Goal: Task Accomplishment & Management: Use online tool/utility

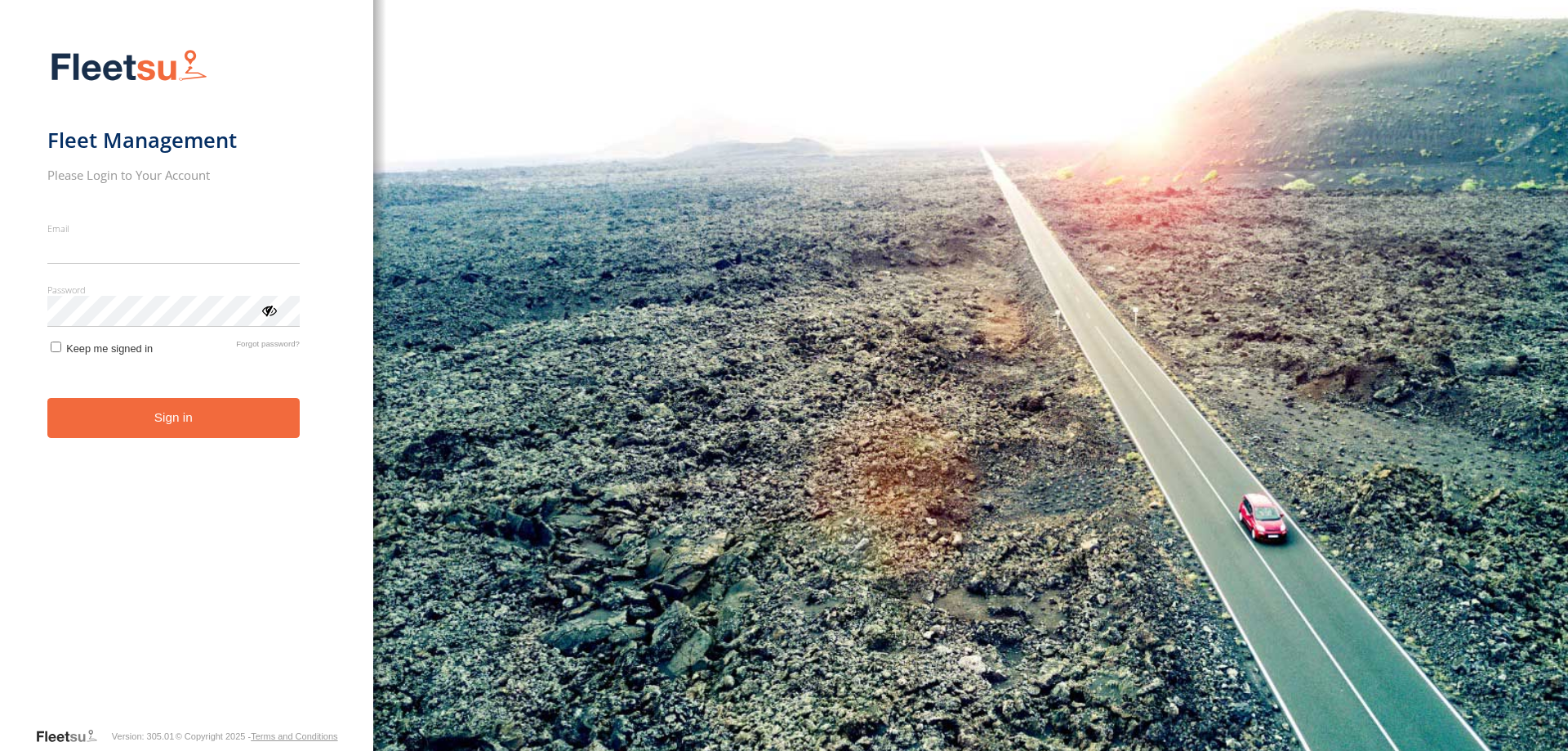
type input "**********"
click at [179, 434] on button "Sign in" at bounding box center [173, 418] width 252 height 40
click at [196, 422] on button "Sign in" at bounding box center [173, 418] width 252 height 40
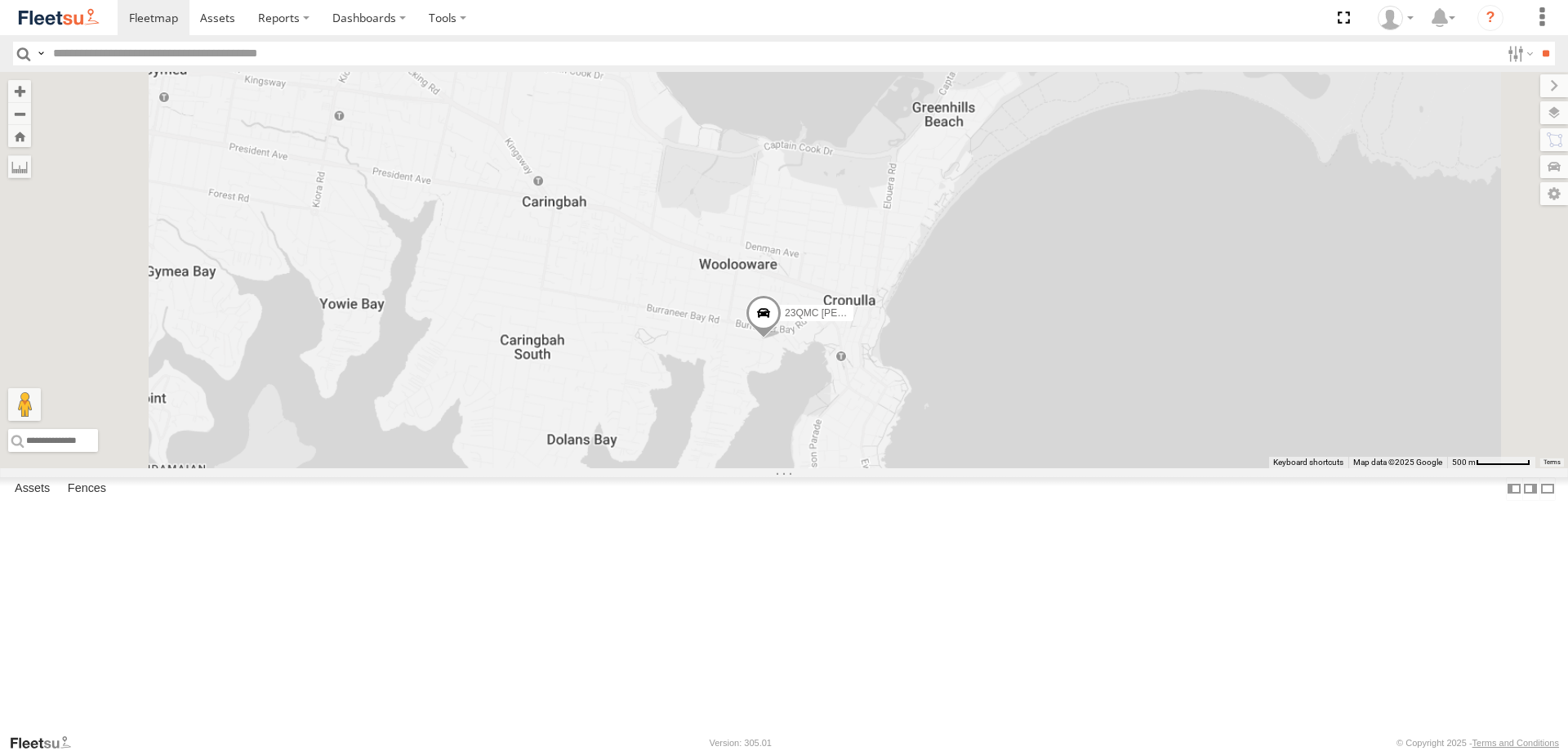
drag, startPoint x: 936, startPoint y: 598, endPoint x: 974, endPoint y: 515, distance: 91.3
click at [974, 468] on div "28 QMC [PERSON_NAME] 23QMC [PERSON_NAME] 27QMC Beloka-EKV93V 15 QMC-Spare Z=18 …" at bounding box center [784, 270] width 1568 height 396
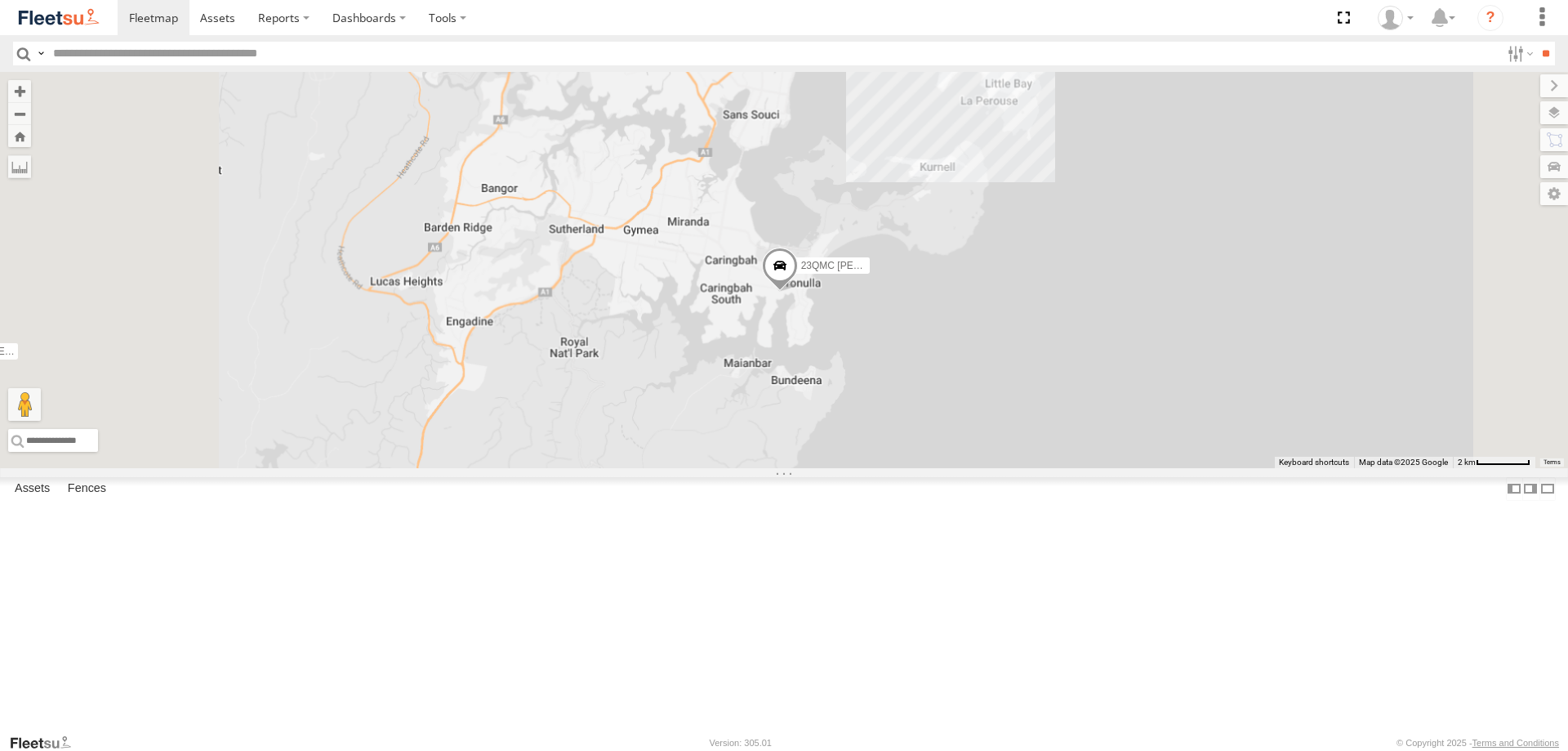
drag, startPoint x: 826, startPoint y: 424, endPoint x: 908, endPoint y: 401, distance: 85.2
click at [908, 402] on div "28 QMC [PERSON_NAME] 23QMC [PERSON_NAME] 27QMC Beloka-EKV93V 15 QMC-Spare Z=18 …" at bounding box center [784, 270] width 1568 height 396
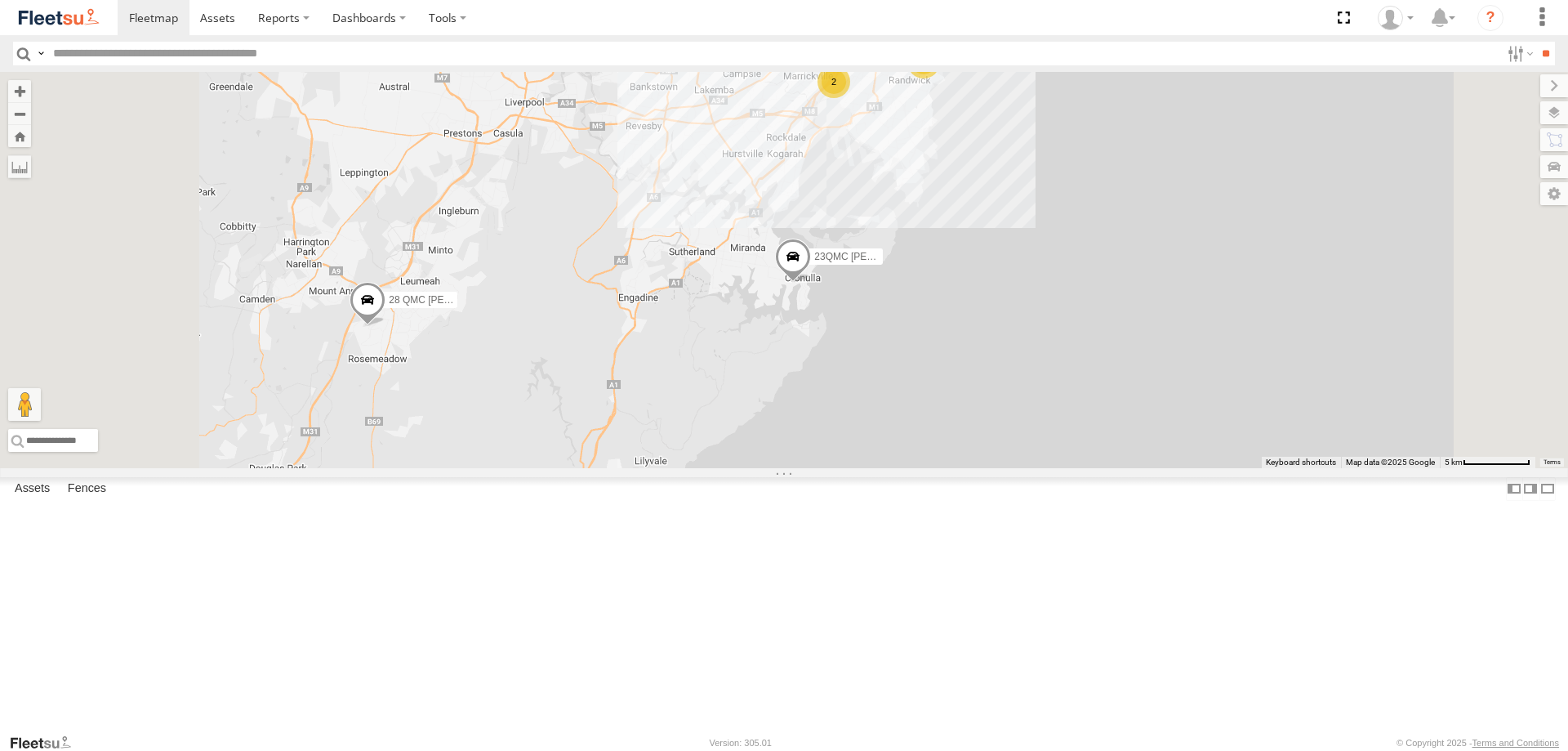
drag, startPoint x: 894, startPoint y: 356, endPoint x: 905, endPoint y: 375, distance: 22.0
click at [905, 375] on div "28 QMC [PERSON_NAME] 23QMC [PERSON_NAME] 27QMC Beloka-EKV93V 15 QMC-Spare Z=18 …" at bounding box center [784, 270] width 1568 height 396
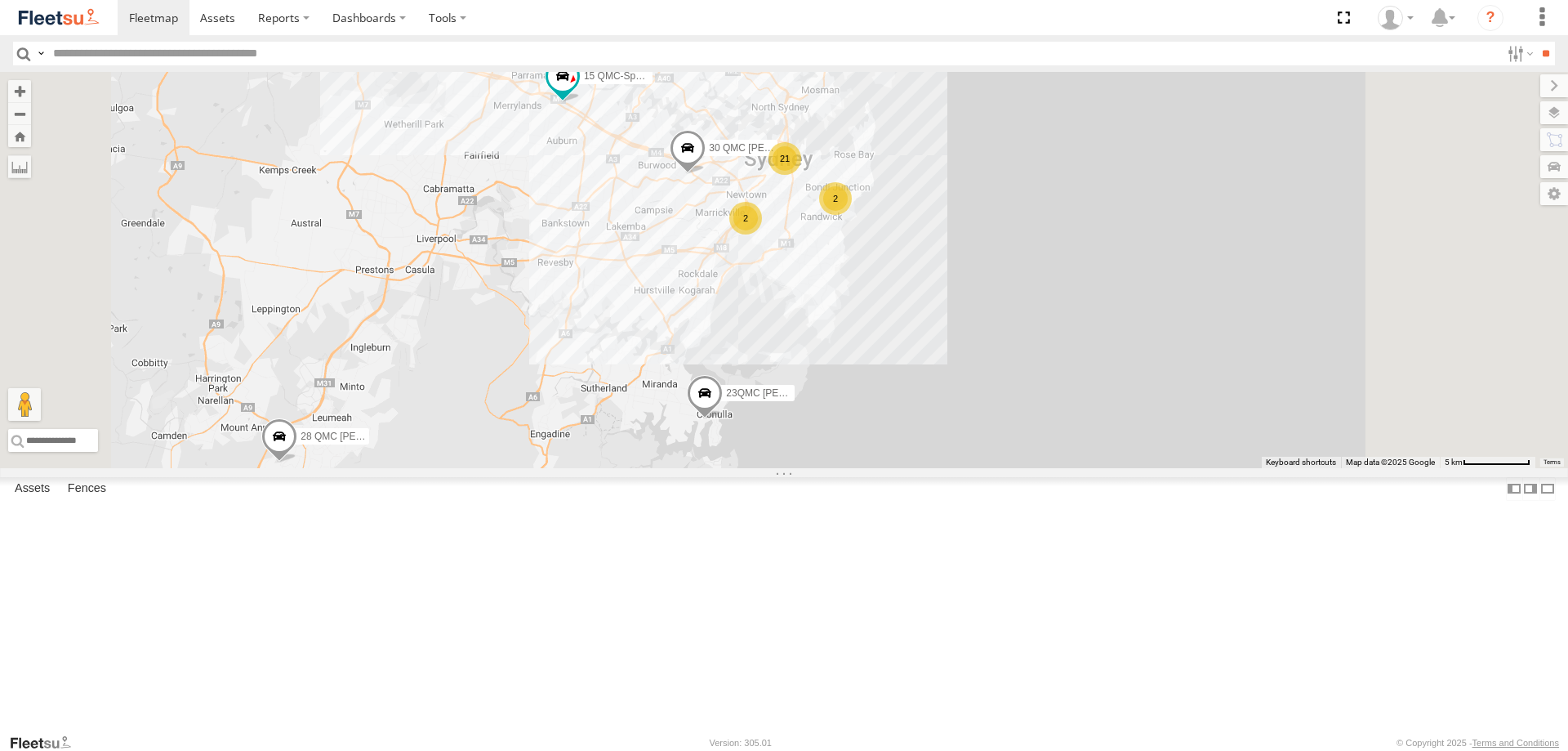
drag, startPoint x: 782, startPoint y: 367, endPoint x: 657, endPoint y: 541, distance: 214.2
click at [657, 468] on div "28 QMC [PERSON_NAME] 23QMC [PERSON_NAME] 27QMC Beloka-EKV93V 15 QMC-Spare Z=18 …" at bounding box center [784, 270] width 1568 height 396
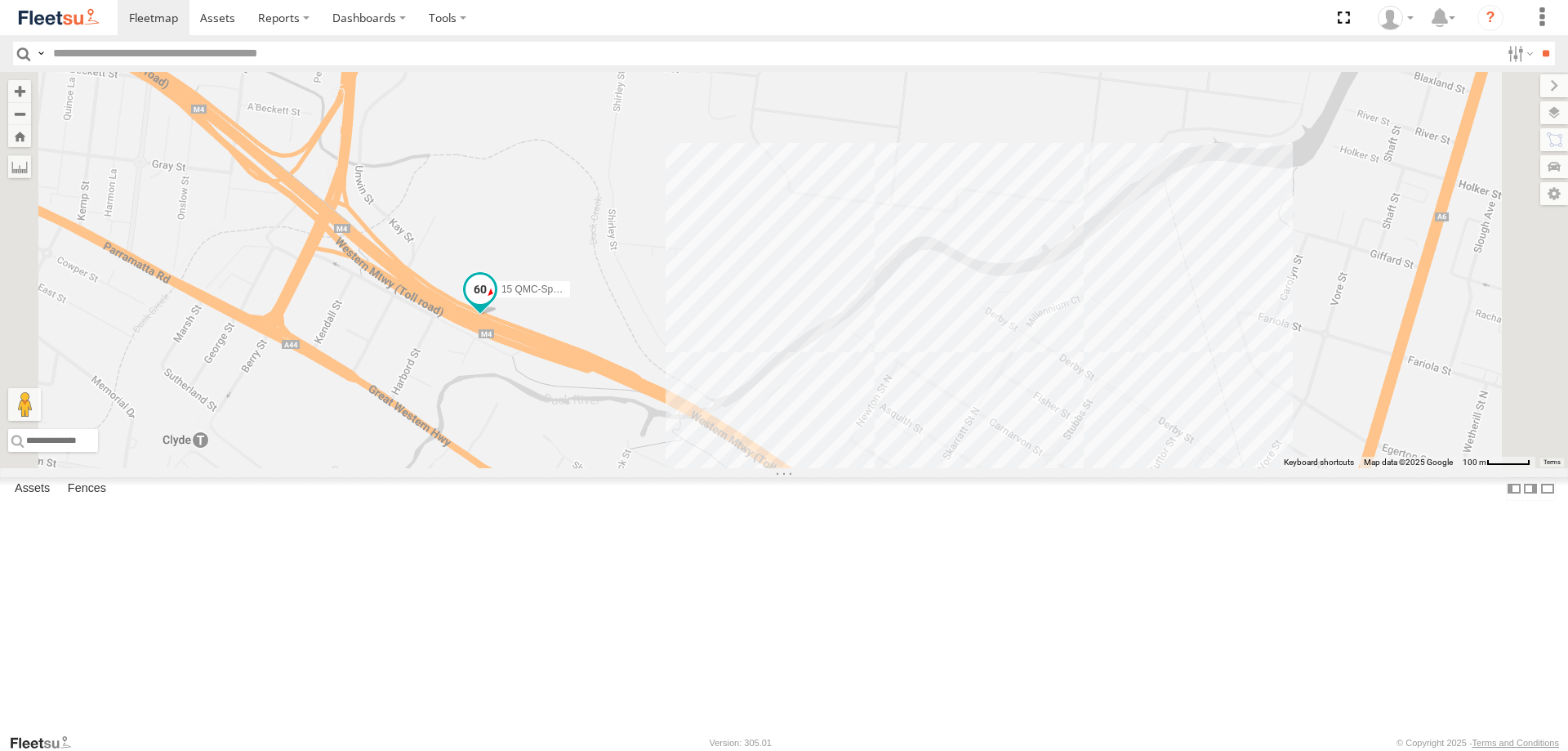
click at [495, 303] on span at bounding box center [480, 289] width 29 height 29
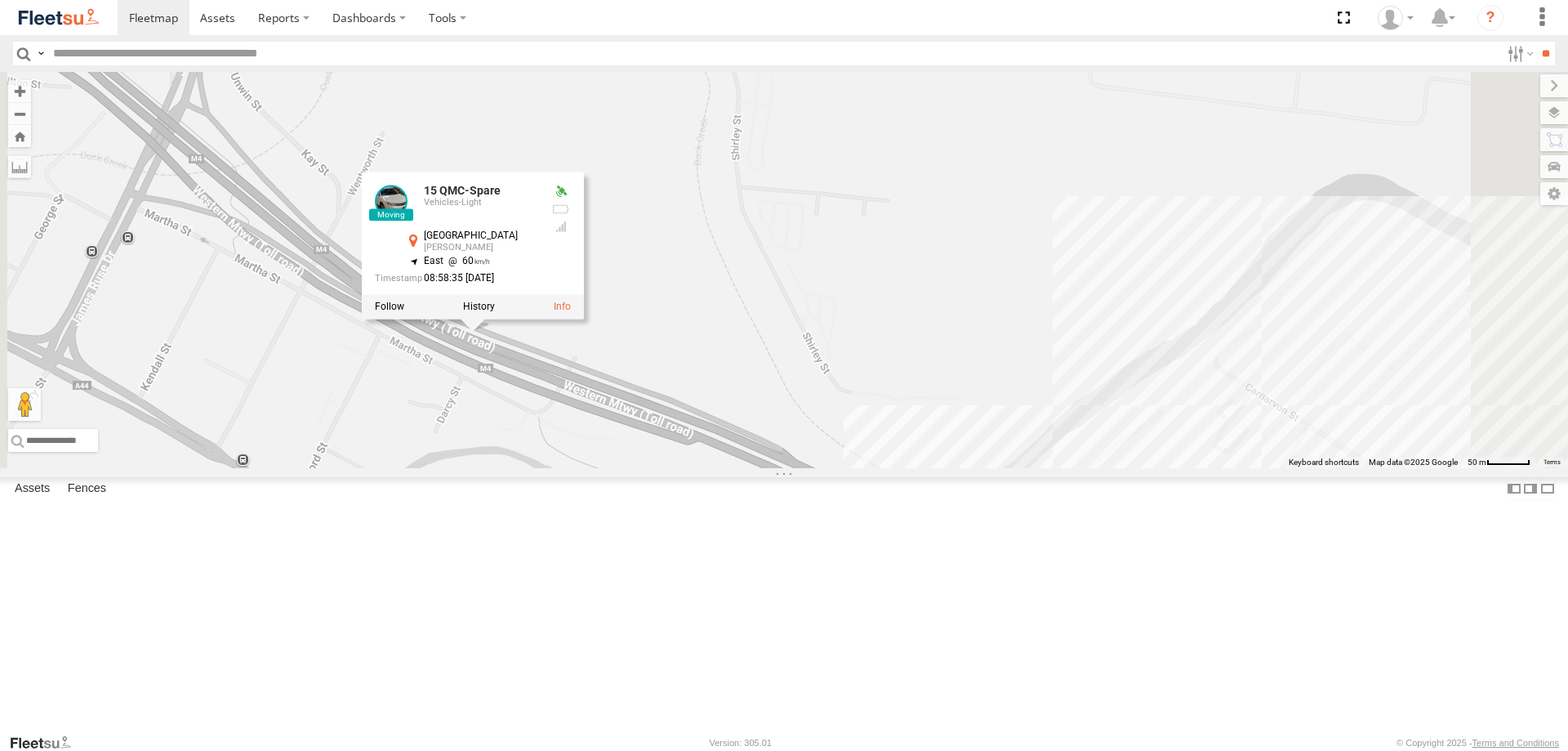
click at [691, 468] on div "28 QMC [PERSON_NAME] 23QMC [PERSON_NAME] 27QMC Beloka-EKV93V 15 QMC-Spare Z=18 …" at bounding box center [784, 270] width 1568 height 396
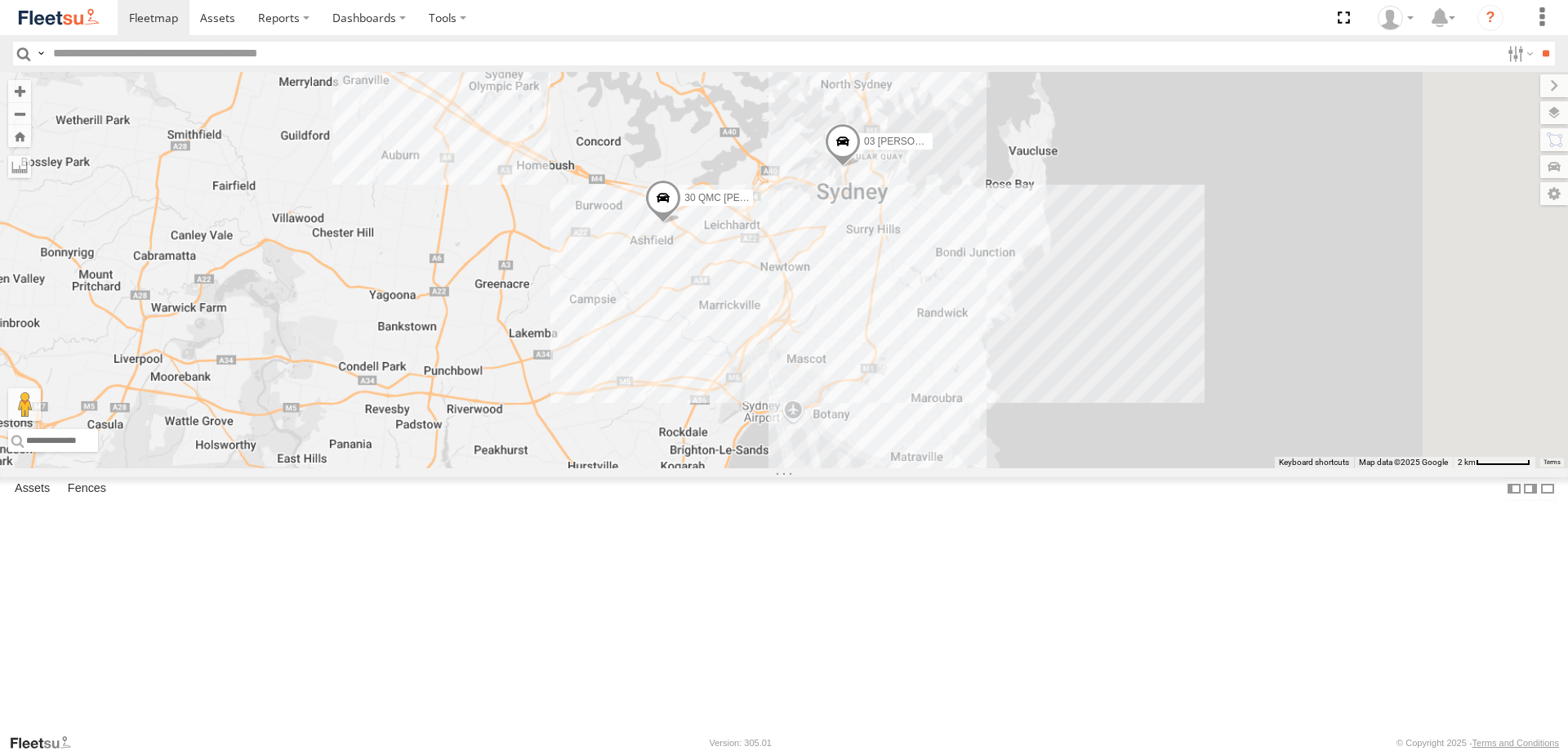
drag, startPoint x: 762, startPoint y: 591, endPoint x: 647, endPoint y: 315, distance: 299.0
click at [645, 311] on div "28 QMC [PERSON_NAME] 23QMC [PERSON_NAME] 27QMC Beloka-EKV93V 15 QMC-Spare Z=18 …" at bounding box center [784, 270] width 1568 height 396
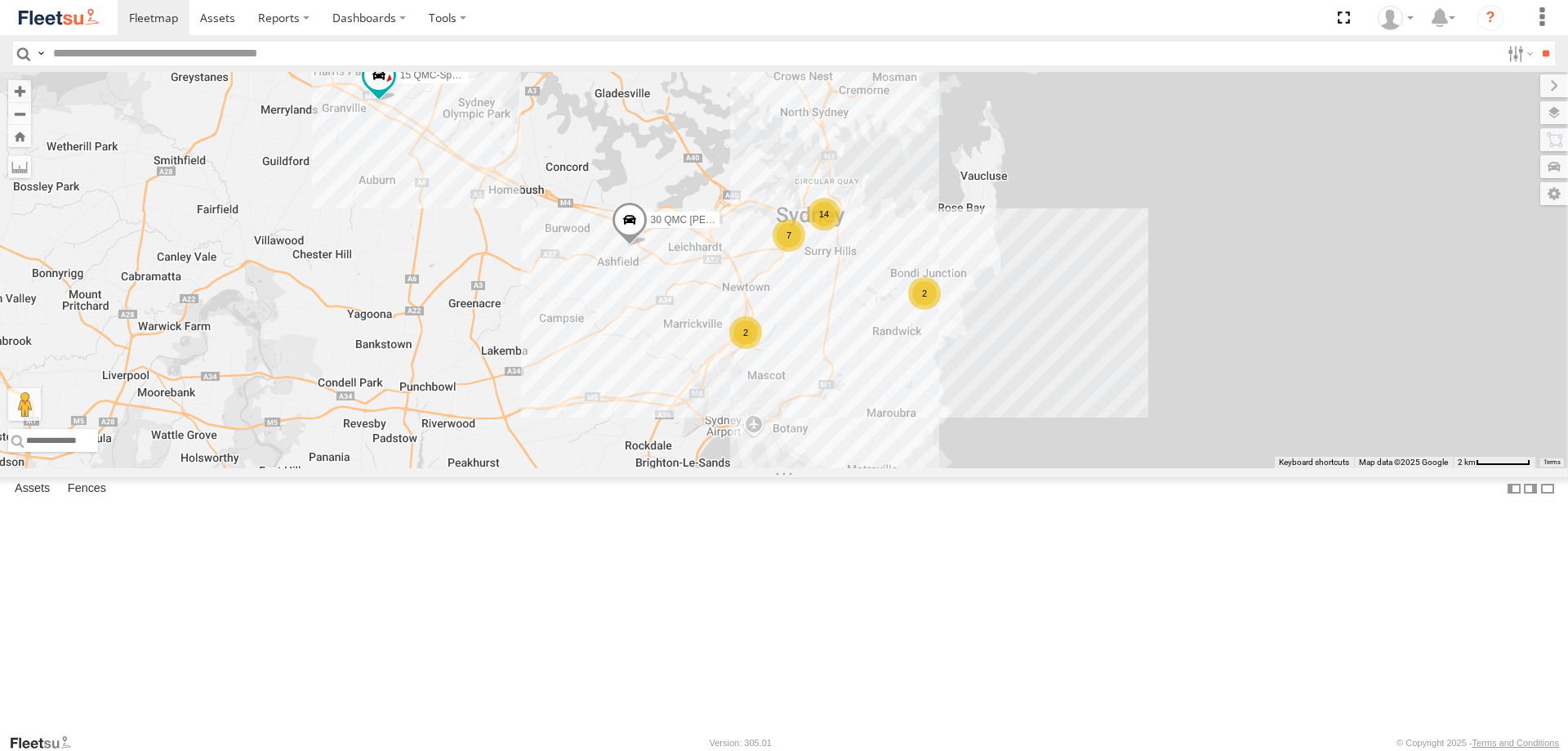
drag, startPoint x: 1030, startPoint y: 358, endPoint x: 1019, endPoint y: 373, distance: 18.6
click at [841, 230] on div "14" at bounding box center [824, 214] width 33 height 33
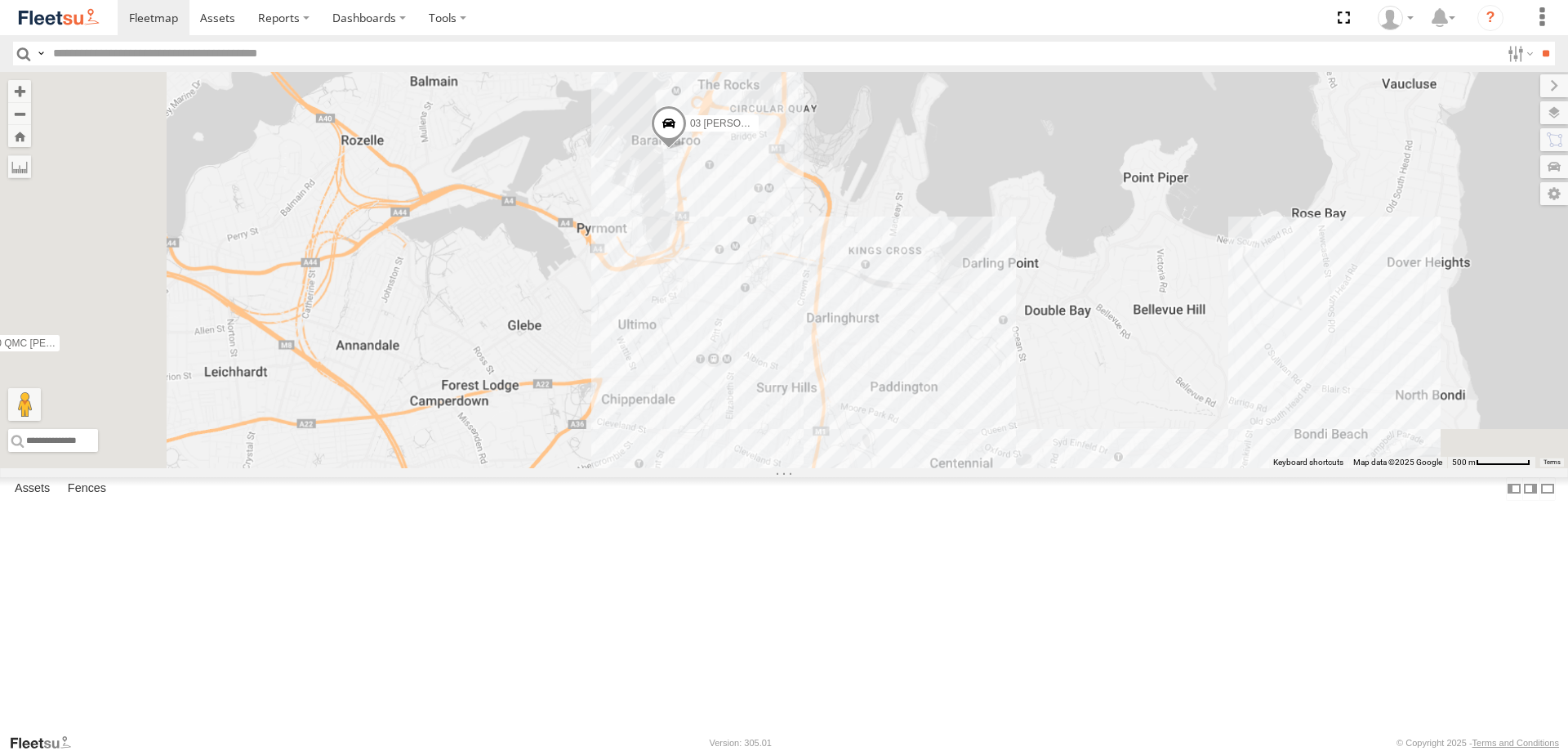
drag, startPoint x: 824, startPoint y: 558, endPoint x: 904, endPoint y: 294, distance: 275.9
click at [904, 294] on div "28 QMC [PERSON_NAME] 23QMC [PERSON_NAME] 27QMC Beloka-EKV93V 15 QMC-Spare Z=18 …" at bounding box center [784, 270] width 1568 height 396
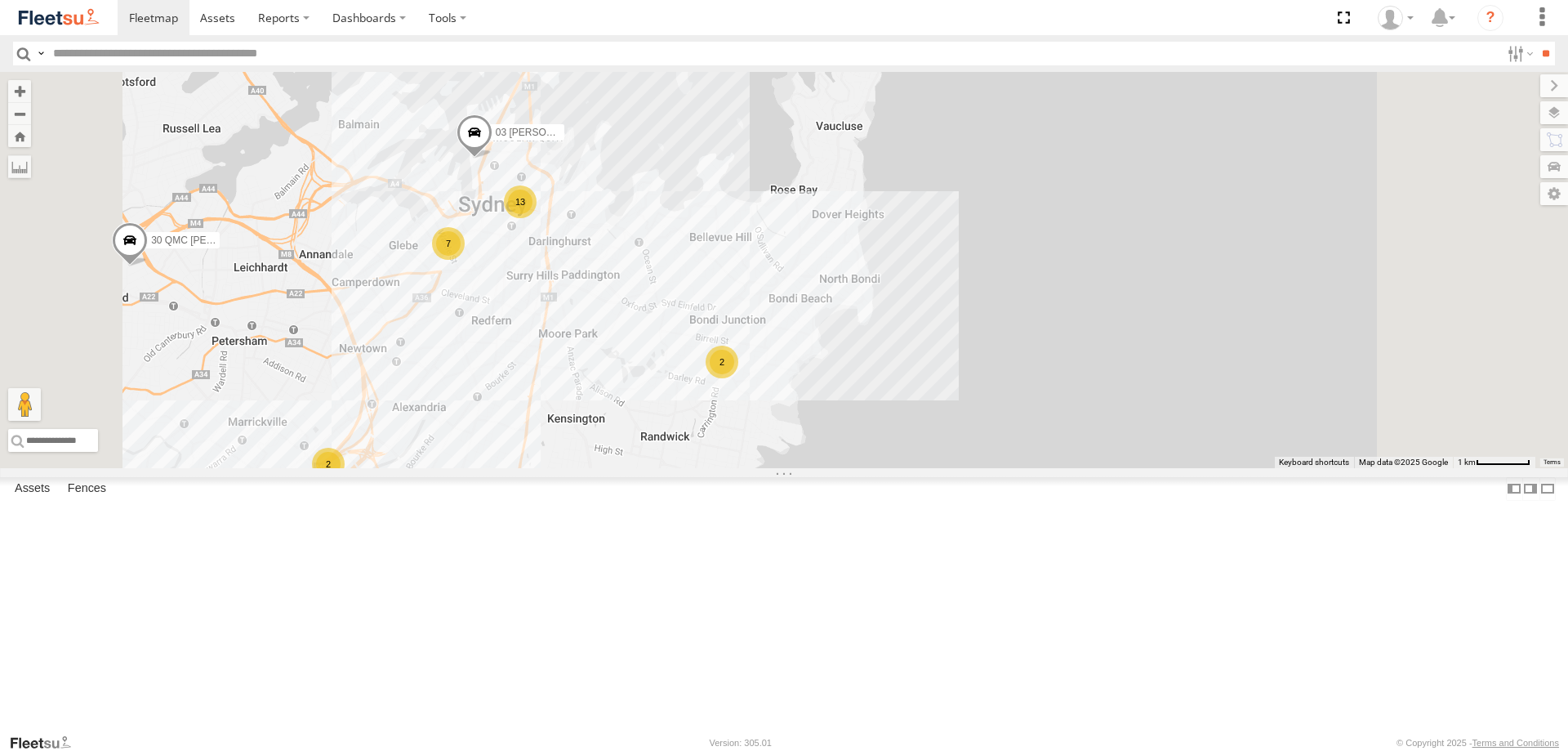
drag, startPoint x: 809, startPoint y: 522, endPoint x: 736, endPoint y: 431, distance: 116.7
click at [736, 431] on div "28 QMC [PERSON_NAME] 23QMC [PERSON_NAME] 27QMC Beloka-EKV93V 15 QMC-Spare Z=18 …" at bounding box center [784, 270] width 1568 height 396
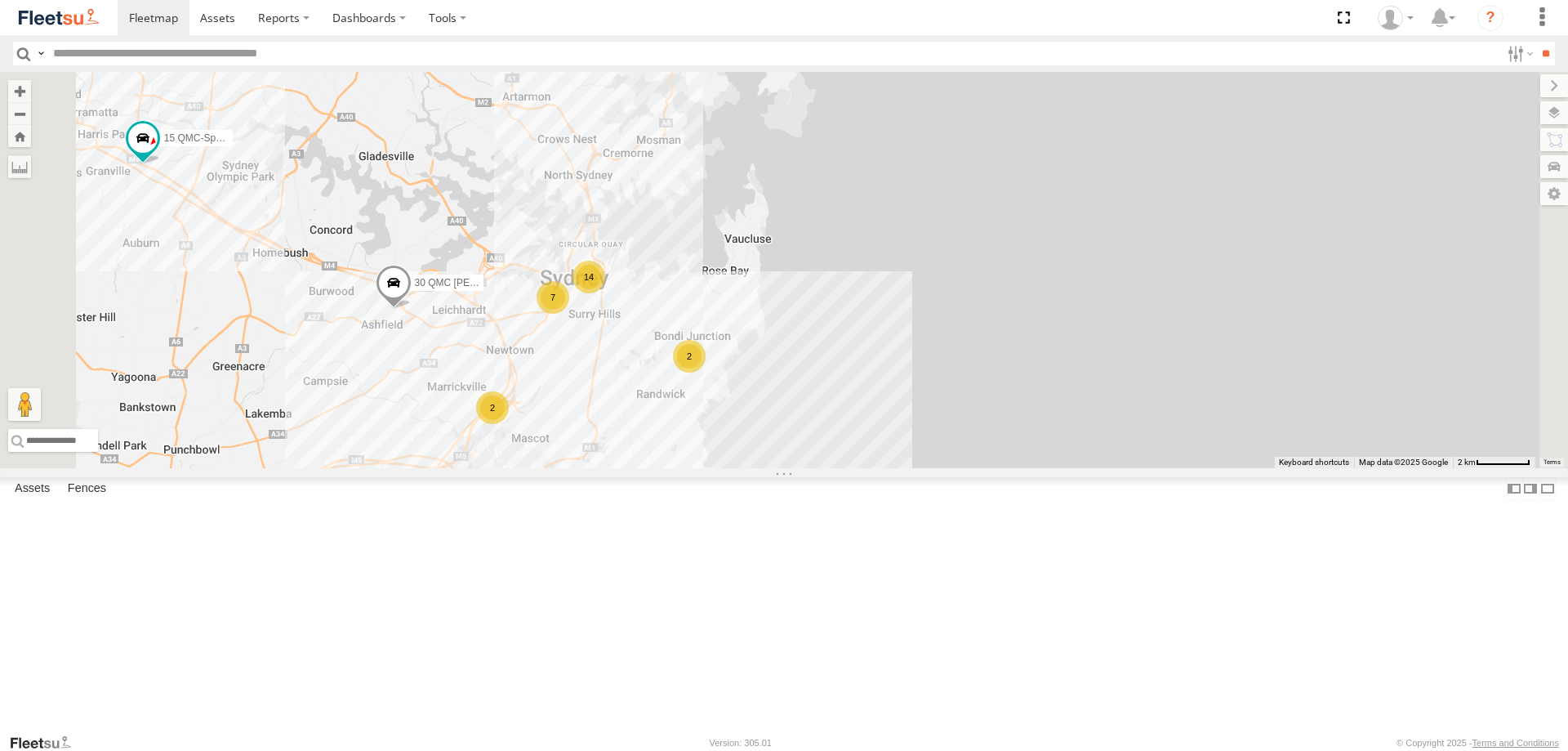
drag, startPoint x: 647, startPoint y: 271, endPoint x: 609, endPoint y: 95, distance: 180.1
click at [746, 275] on div "28 QMC [PERSON_NAME] 23QMC [PERSON_NAME] 27QMC Beloka-EKV93V 15 QMC-Spare Z=18 …" at bounding box center [784, 270] width 1568 height 396
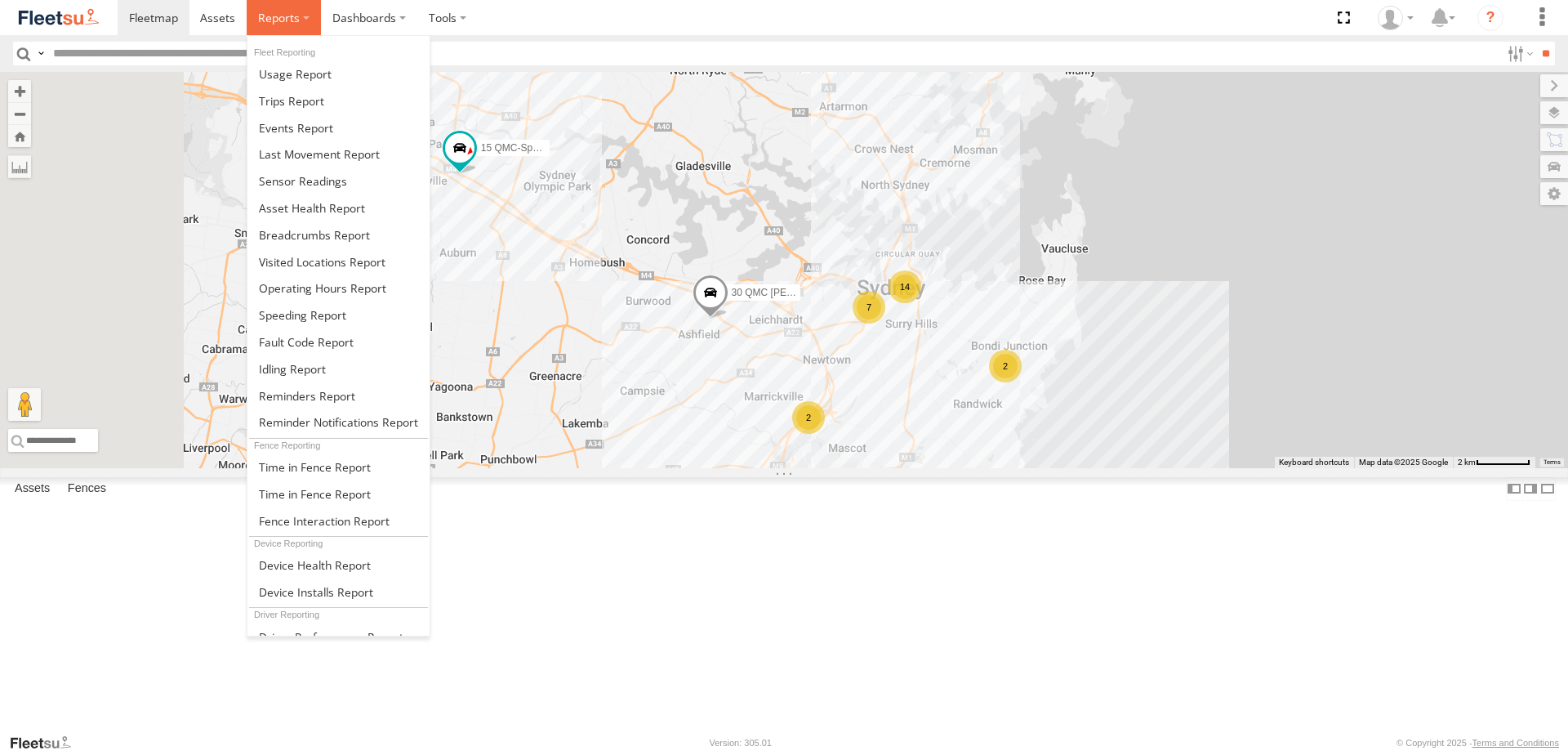
click at [302, 19] on label at bounding box center [283, 17] width 75 height 35
click at [301, 102] on span at bounding box center [291, 101] width 65 height 15
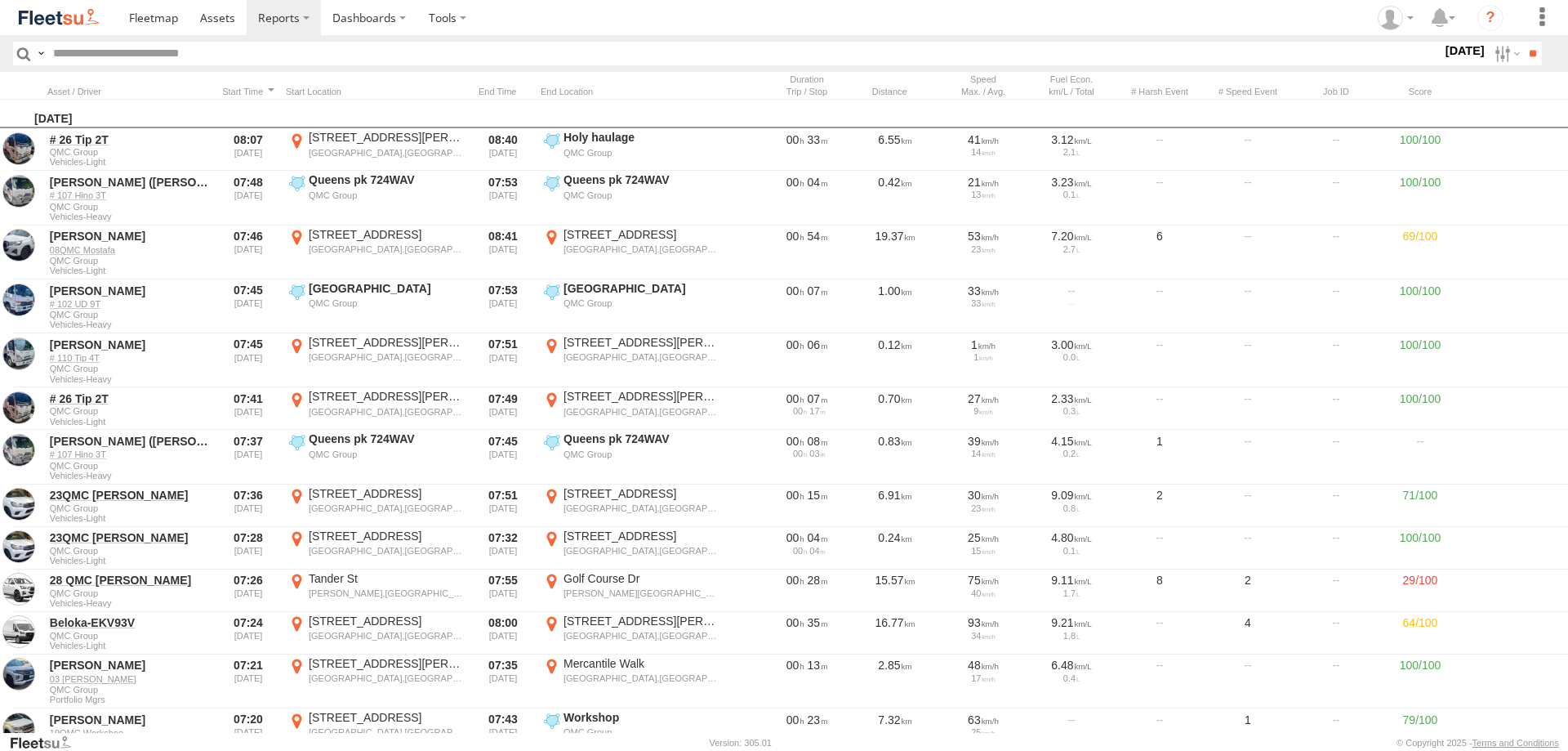
click at [0, 0] on span "Last 14 Days" at bounding box center [0, 0] width 0 height 0
click at [1525, 51] on input "**" at bounding box center [1532, 53] width 19 height 24
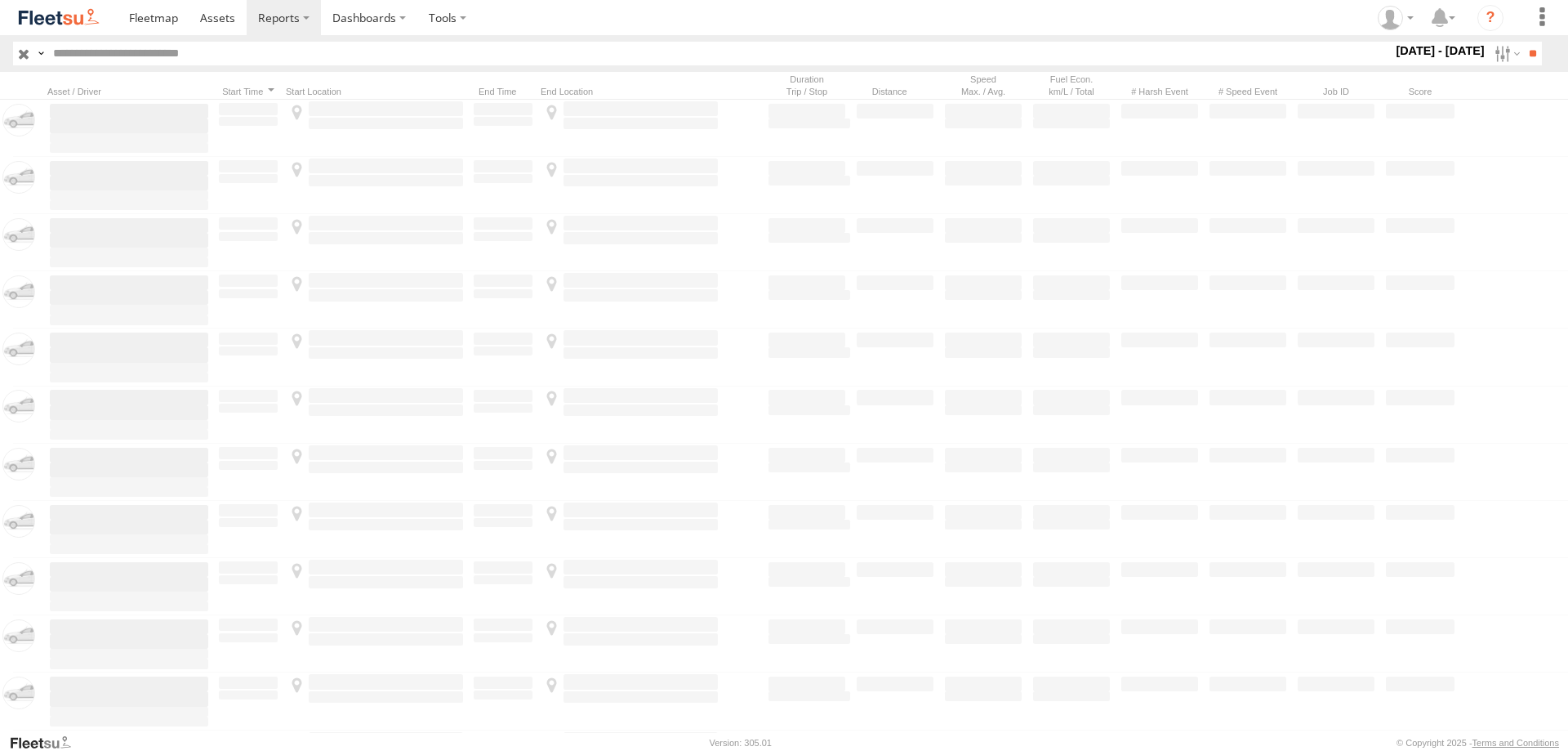
click at [365, 55] on input "text" at bounding box center [719, 53] width 1346 height 24
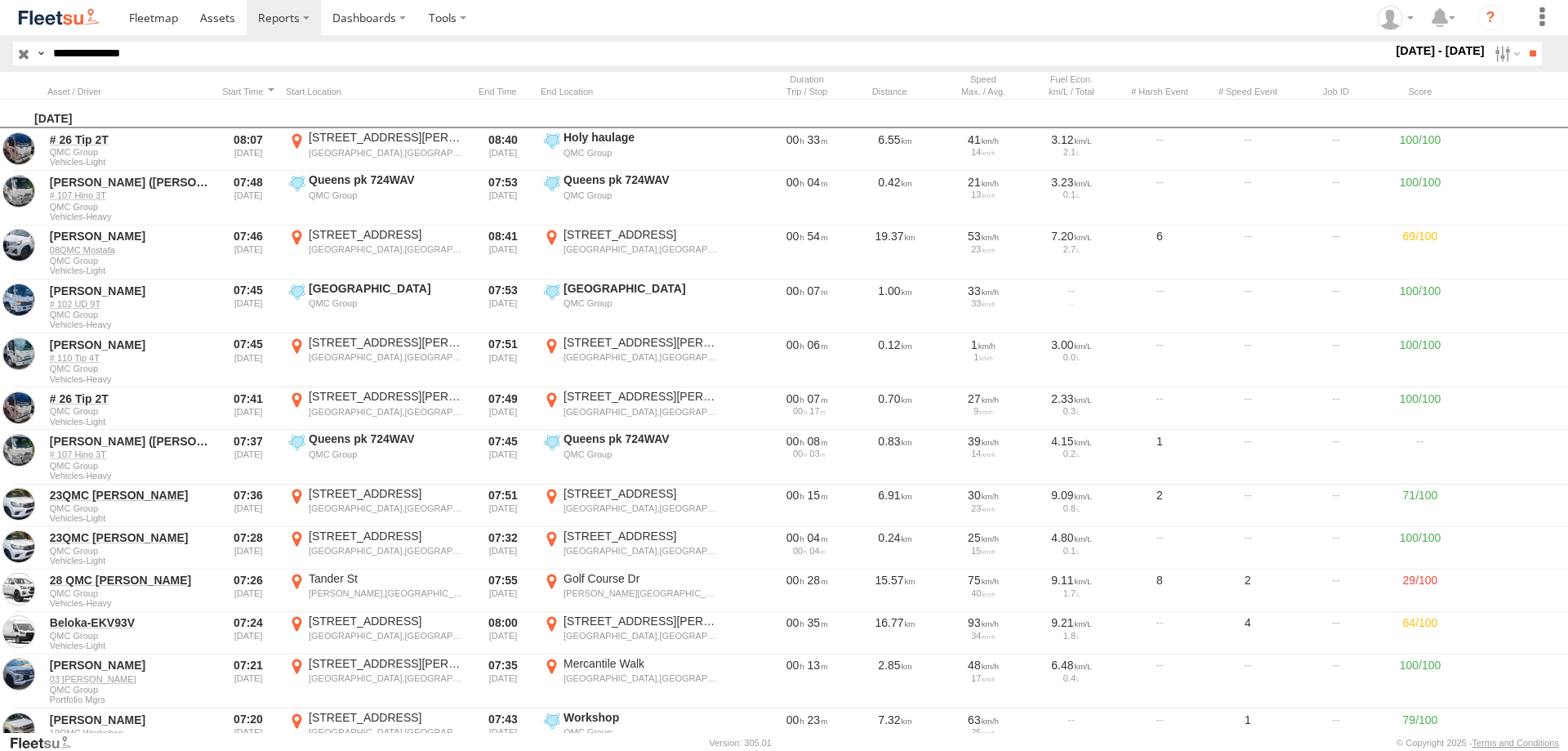
type input "**********"
click at [1522, 41] on input "**" at bounding box center [1532, 53] width 19 height 24
